Goal: Transaction & Acquisition: Purchase product/service

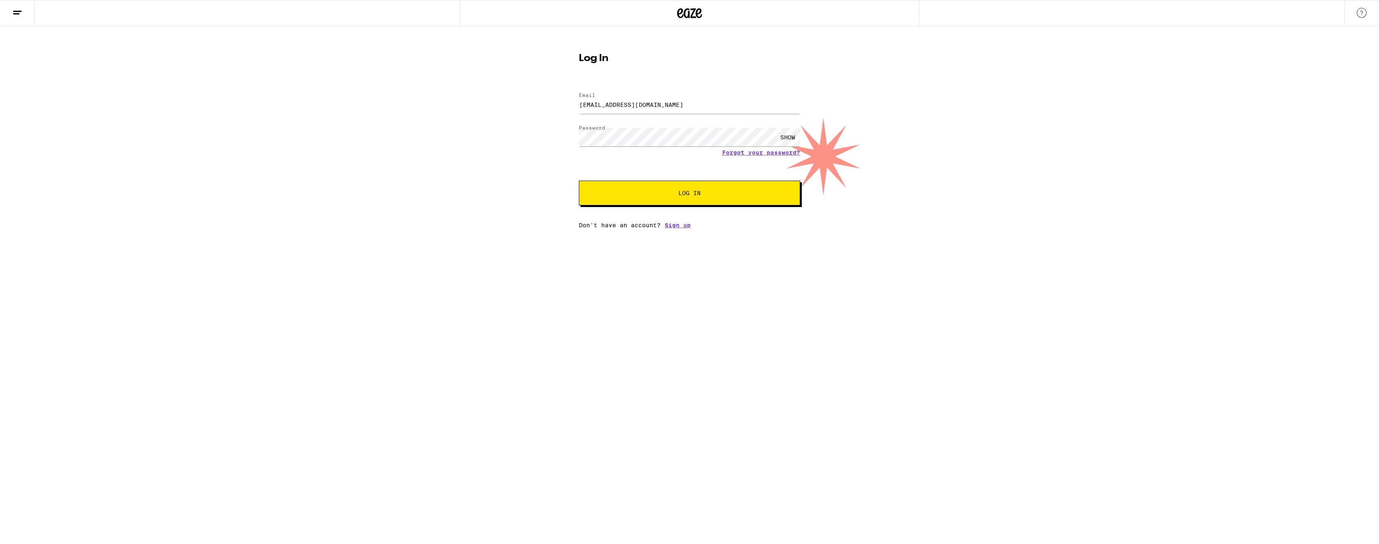
click at [705, 187] on button "Log In" at bounding box center [689, 193] width 221 height 25
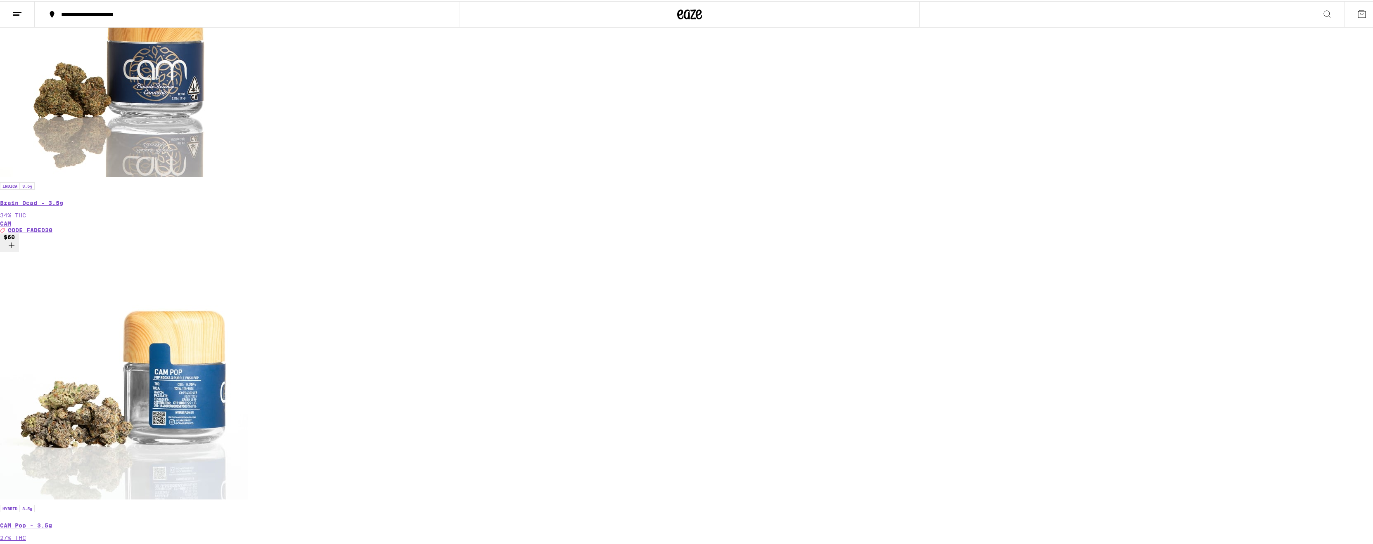
scroll to position [289, 0]
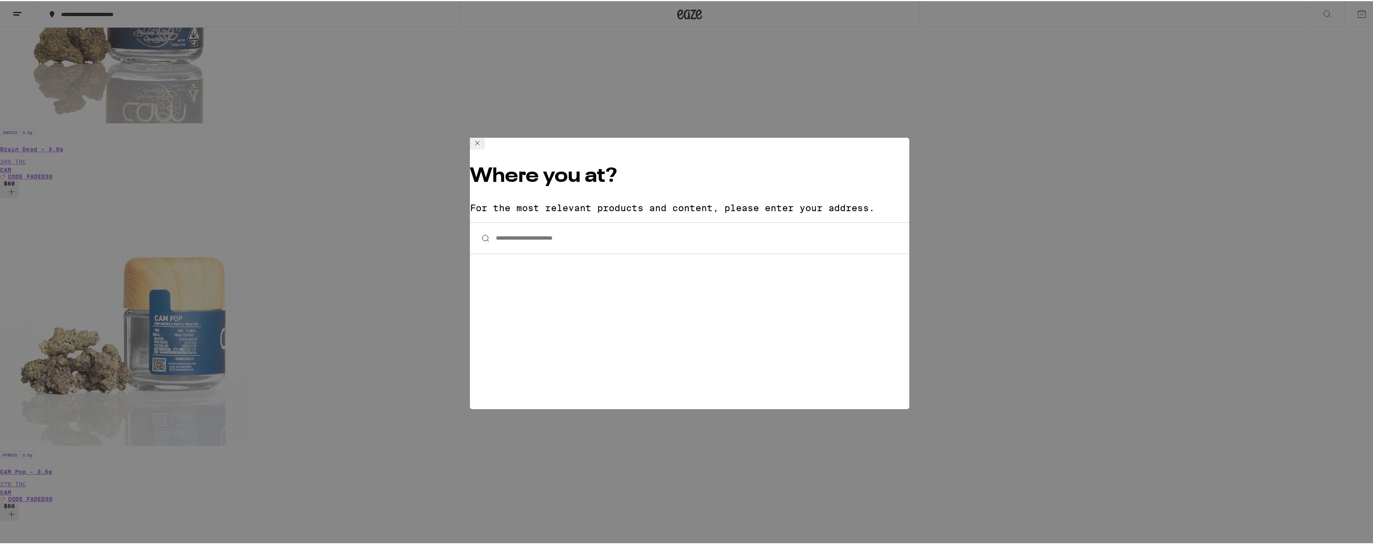
click at [565, 221] on input "**********" at bounding box center [689, 237] width 439 height 32
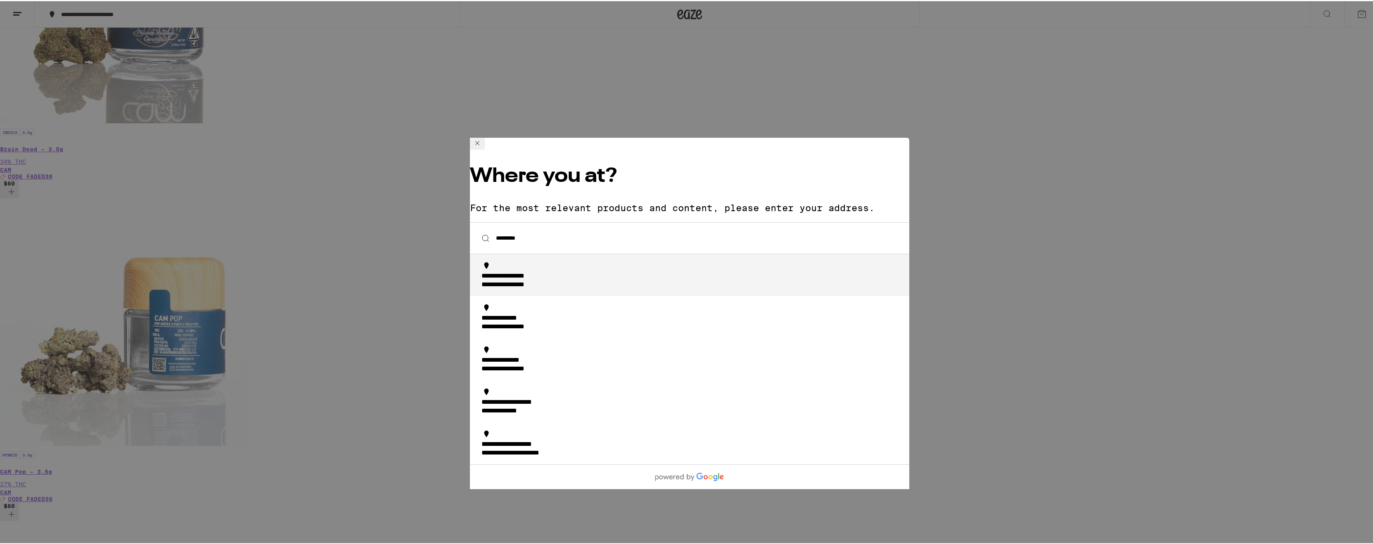
click at [554, 280] on div "**********" at bounding box center [517, 284] width 73 height 9
type input "**********"
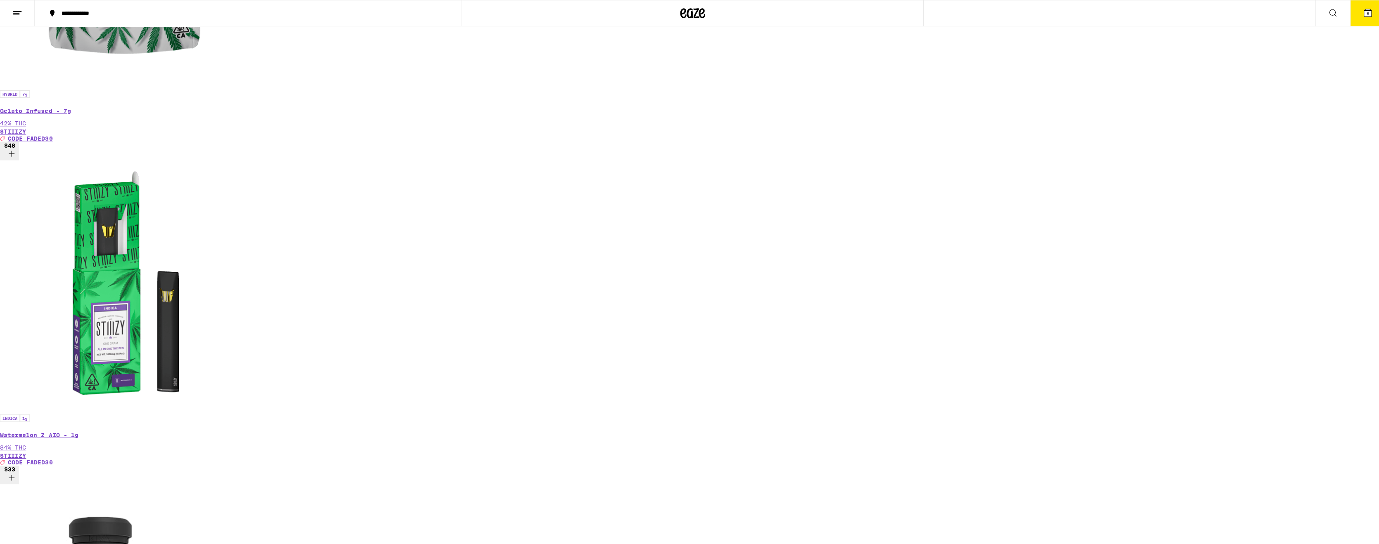
scroll to position [613, 0]
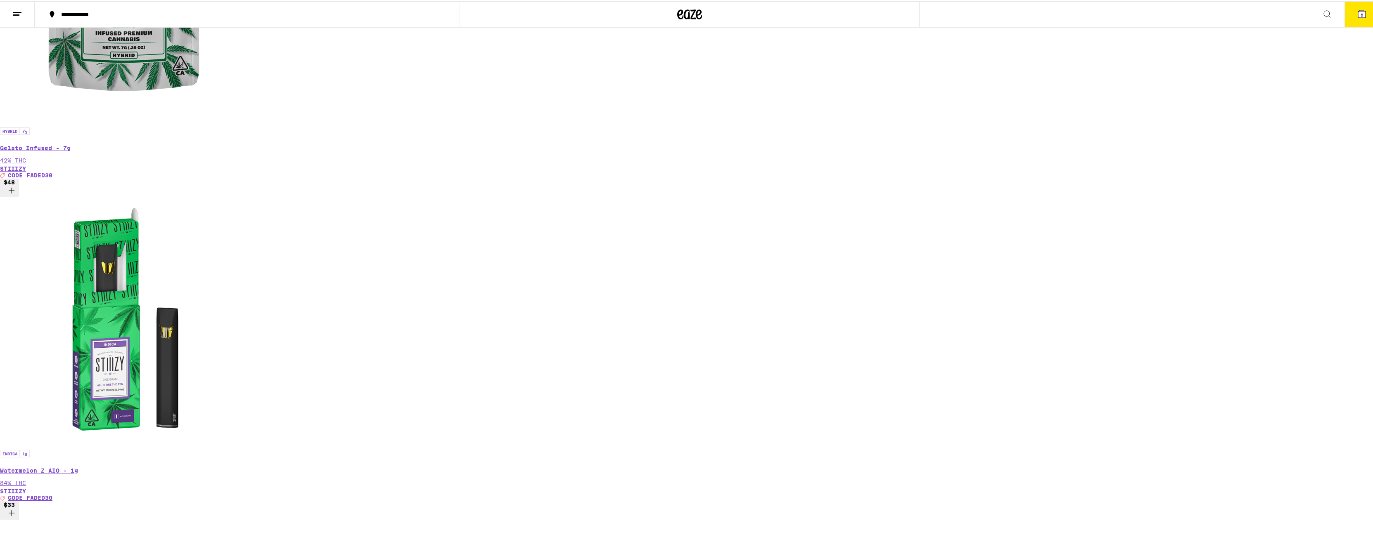
click at [1347, 12] on button "6" at bounding box center [1361, 13] width 35 height 26
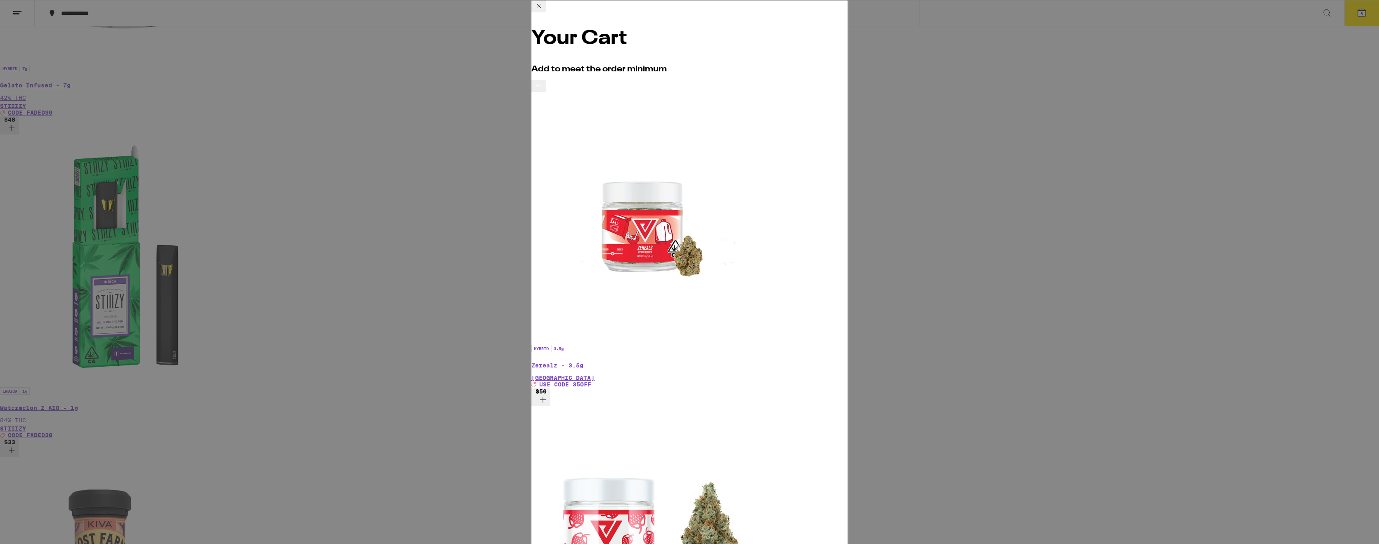
click at [544, 8] on icon at bounding box center [539, 6] width 10 height 10
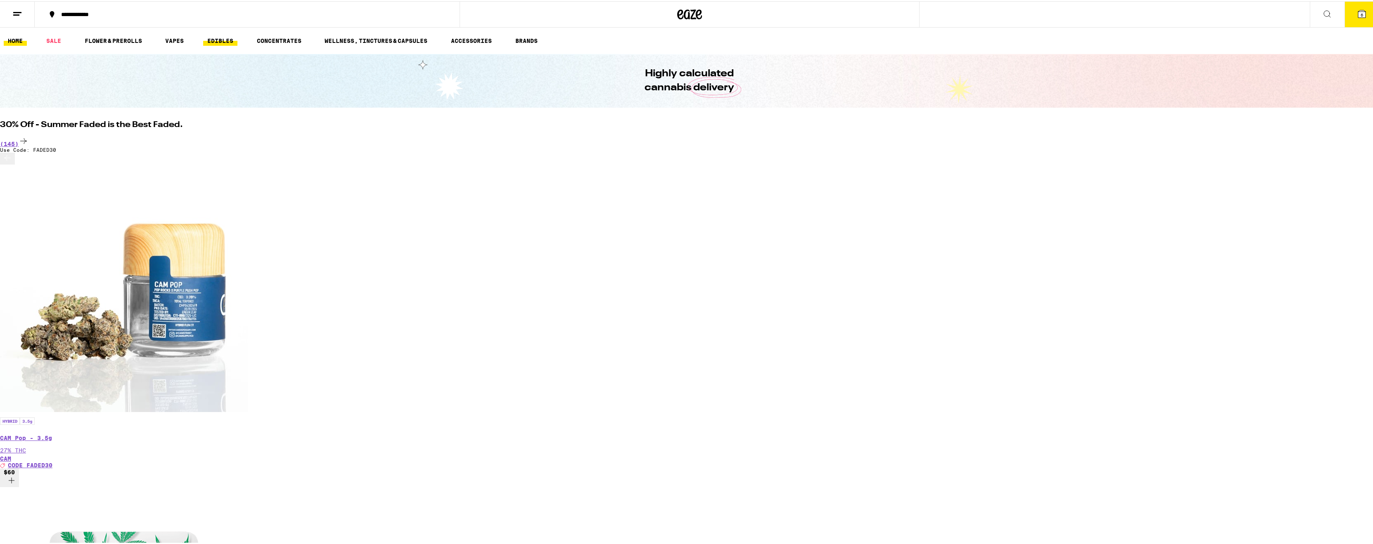
click at [218, 36] on link "EDIBLES" at bounding box center [220, 40] width 34 height 10
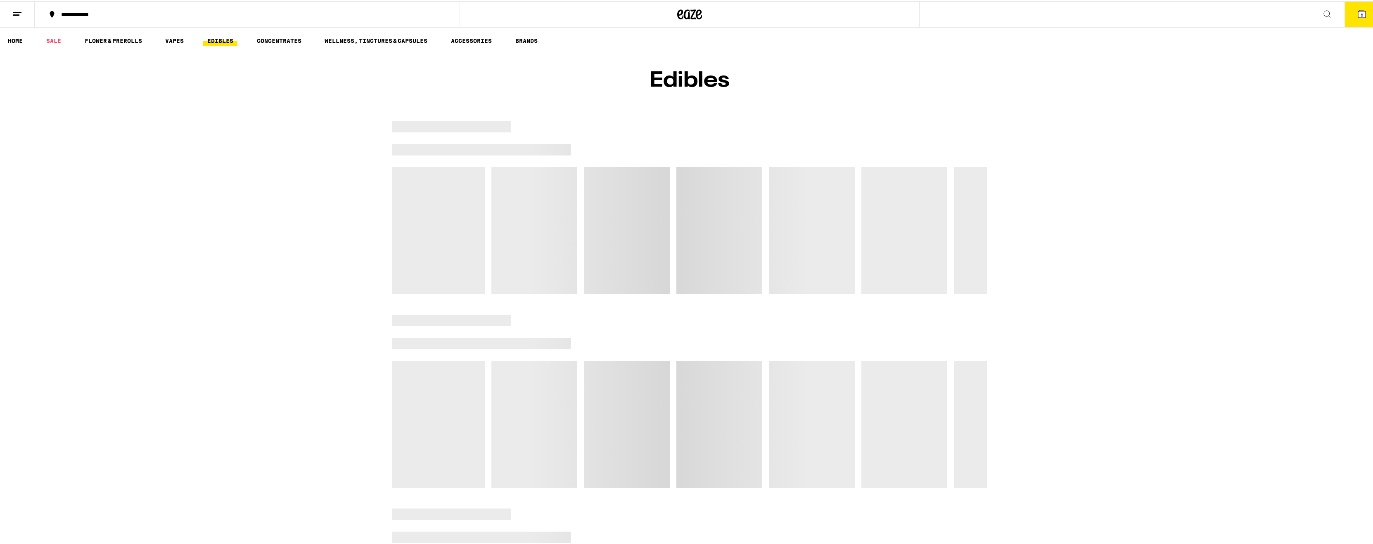
click at [216, 39] on link "EDIBLES" at bounding box center [220, 40] width 34 height 10
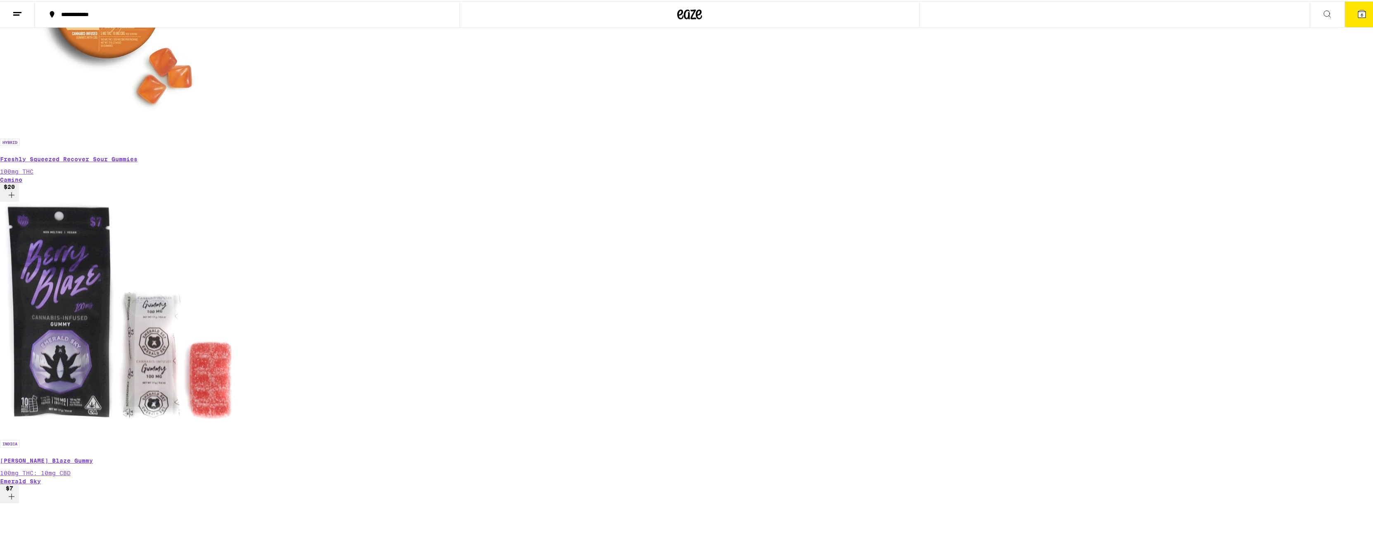
scroll to position [66, 0]
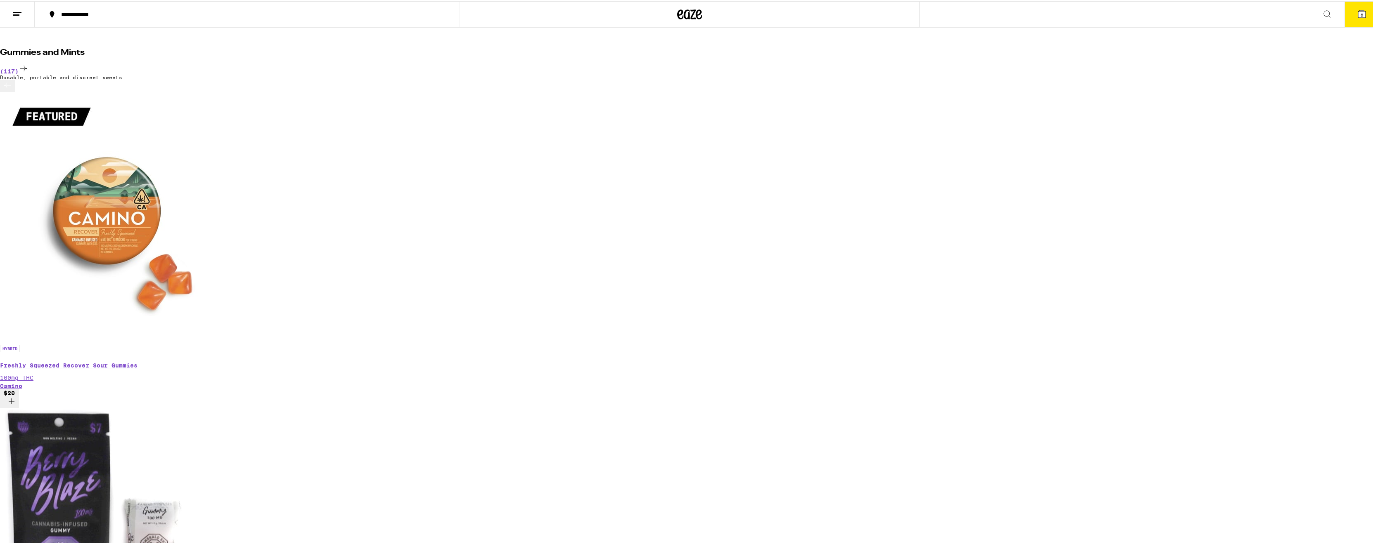
scroll to position [0, 1474]
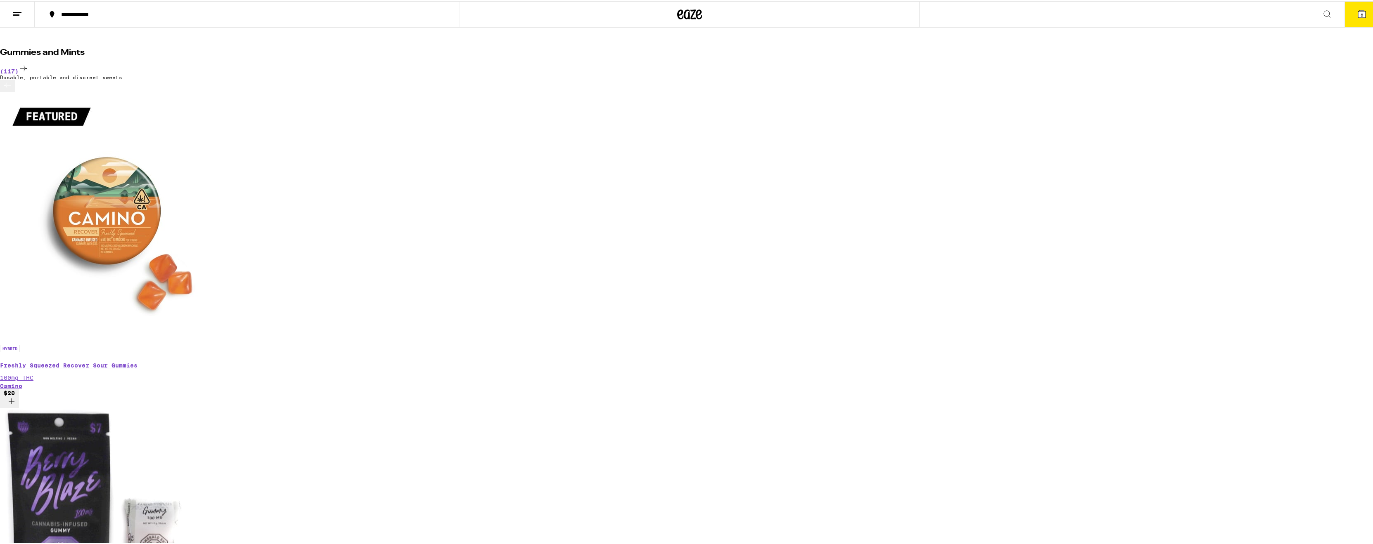
scroll to position [0, 2947]
click at [1360, 14] on span "6" at bounding box center [1361, 13] width 2 height 5
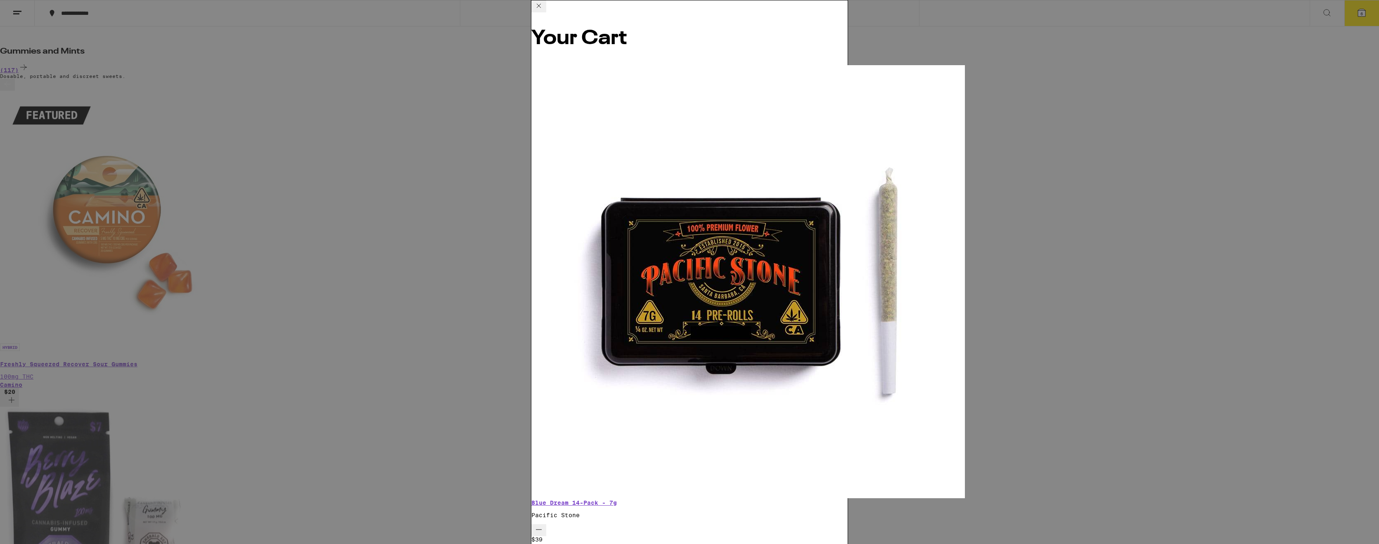
click at [544, 525] on icon "Decrement" at bounding box center [539, 530] width 10 height 10
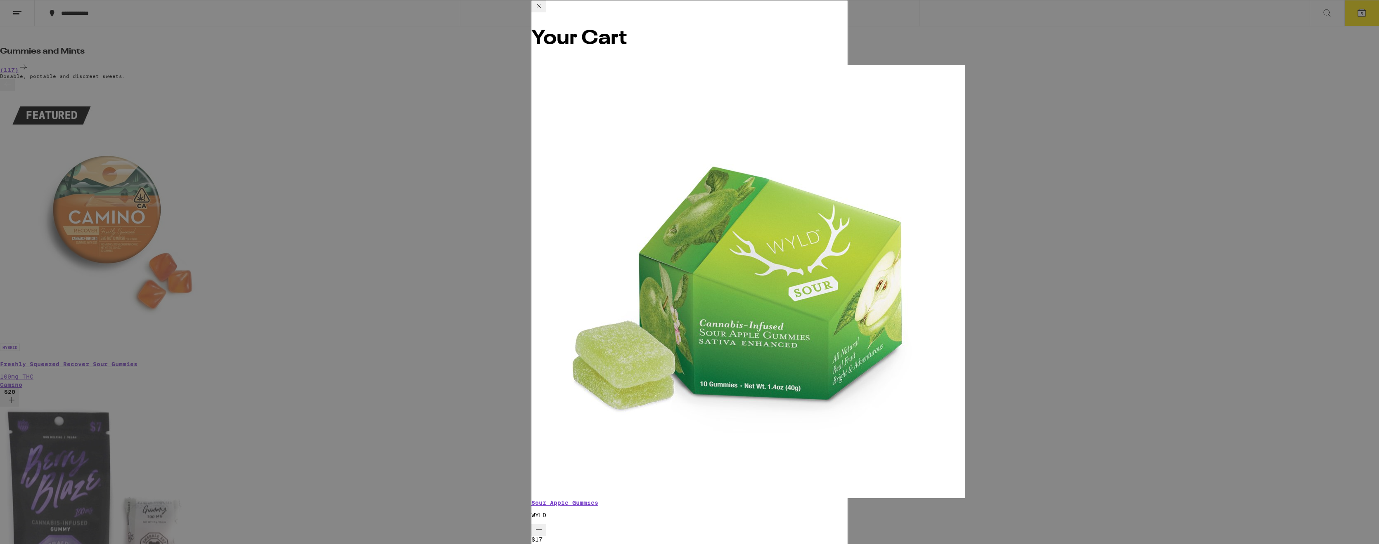
click at [544, 9] on icon at bounding box center [539, 6] width 10 height 10
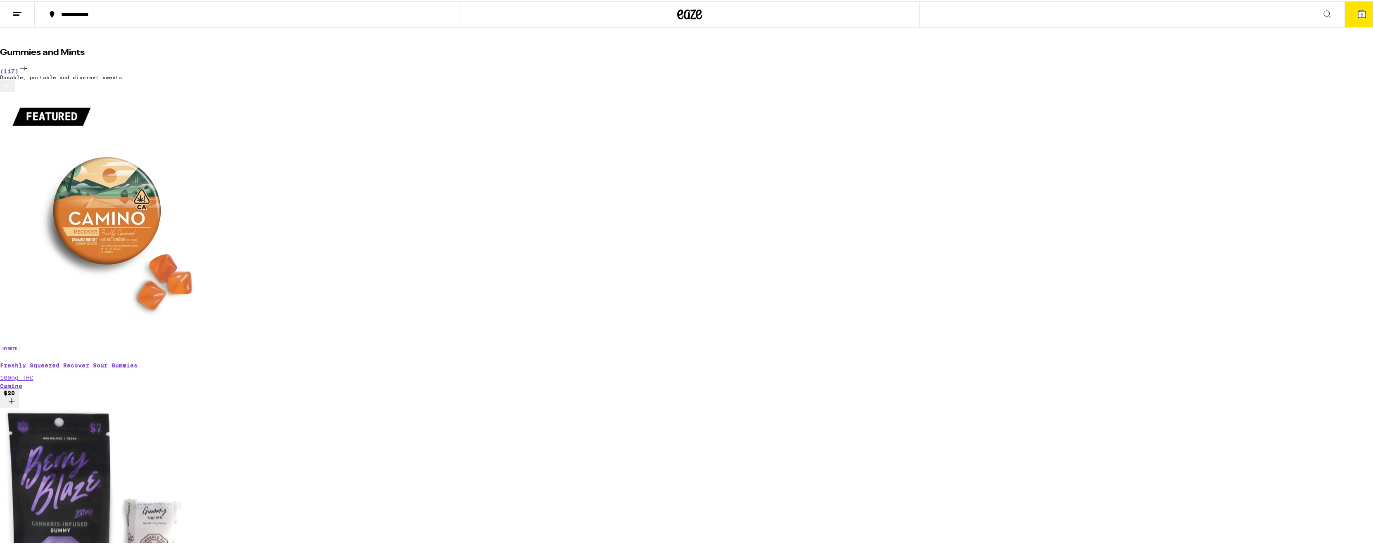
click at [12, 89] on icon at bounding box center [7, 84] width 10 height 10
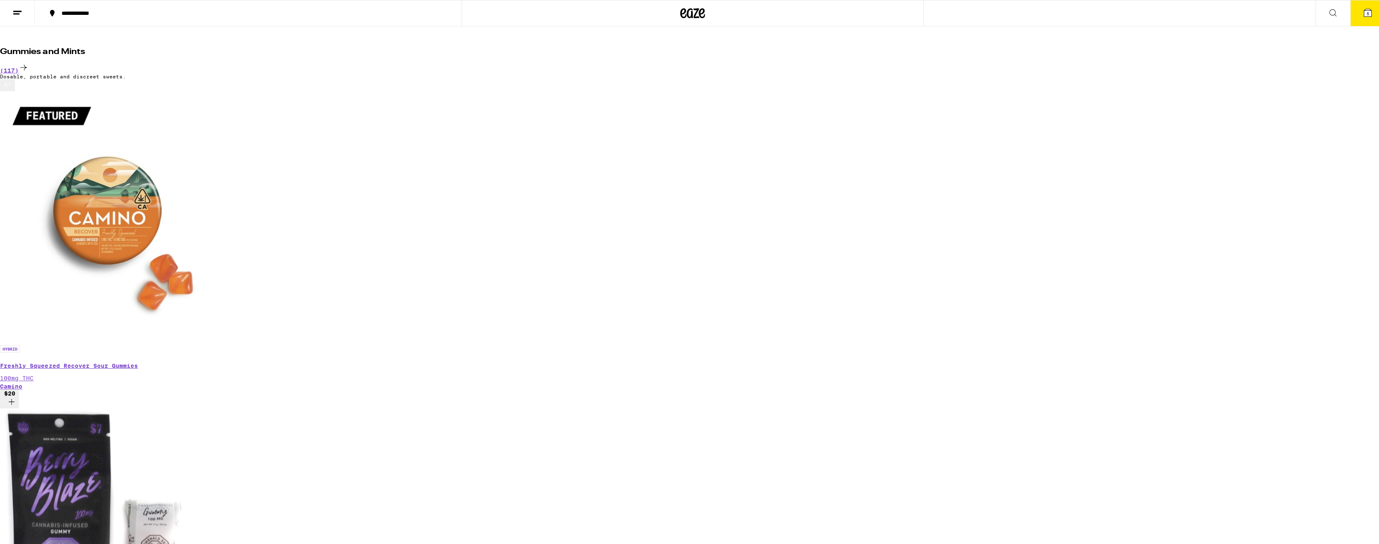
scroll to position [0, 982]
click at [1358, 12] on icon at bounding box center [1361, 12] width 7 height 7
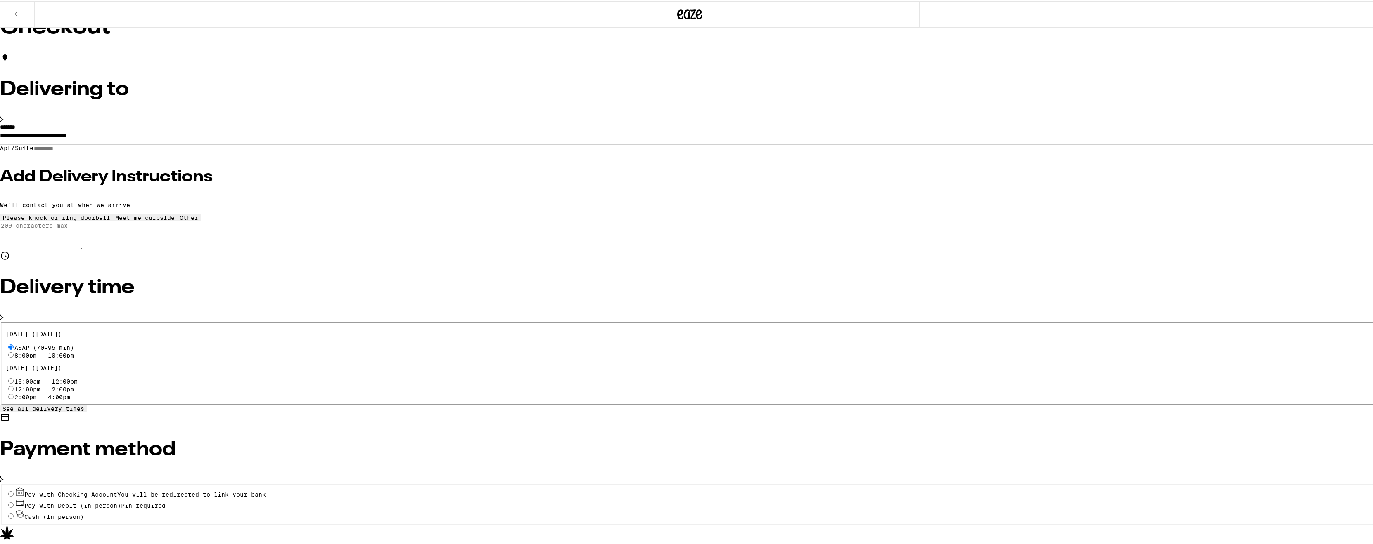
scroll to position [74, 0]
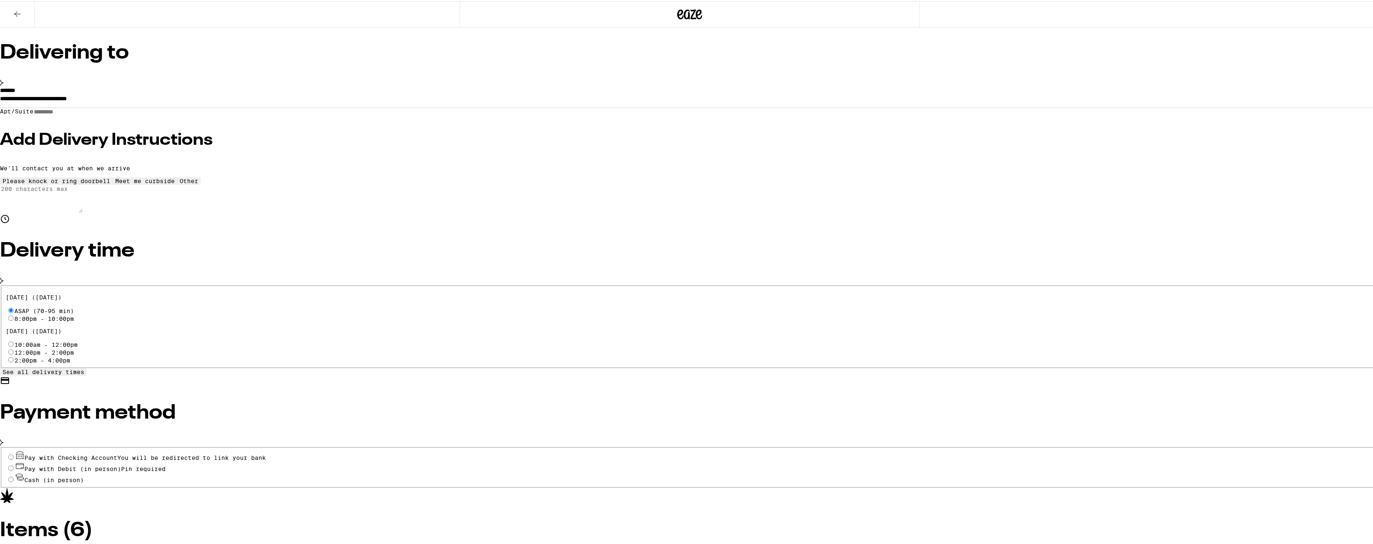
click at [14, 476] on input "Cash (in person)" at bounding box center [10, 478] width 5 height 5
radio input "true"
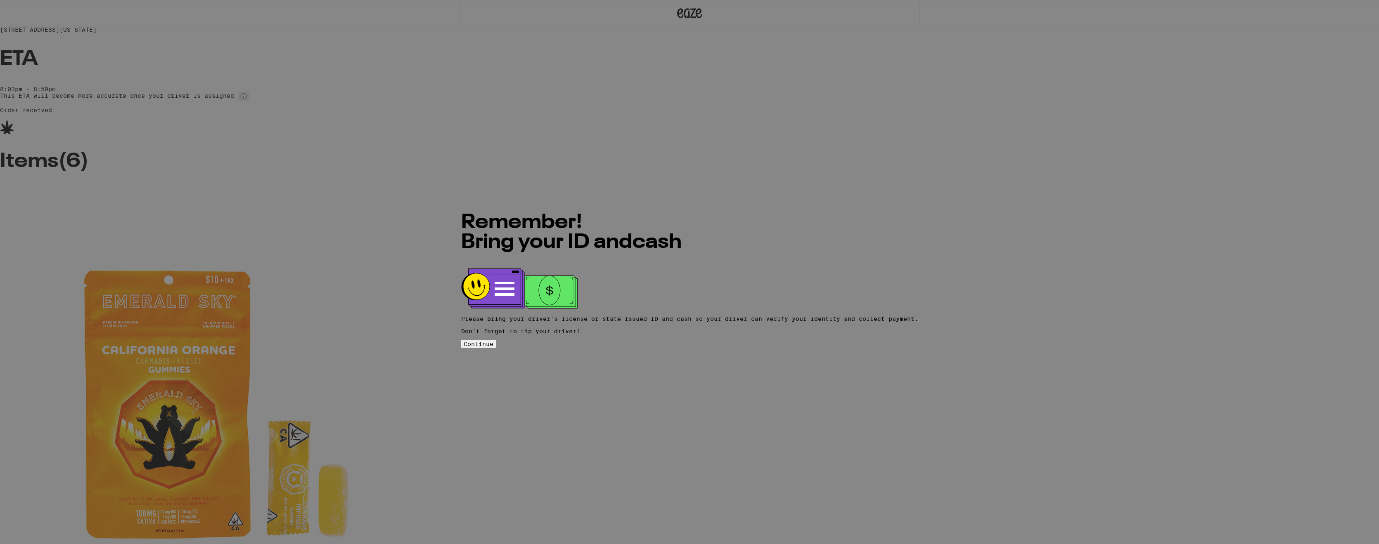
click at [493, 341] on span "Continue" at bounding box center [479, 344] width 30 height 7
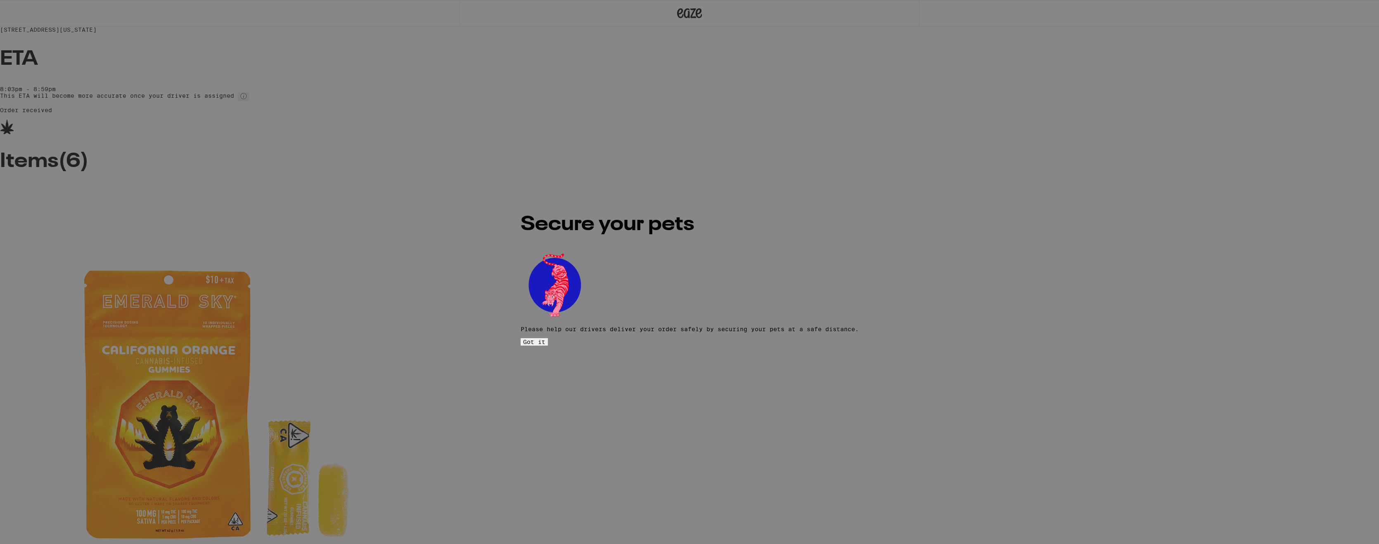
click at [545, 339] on span "Got it" at bounding box center [534, 342] width 22 height 7
